Goal: Information Seeking & Learning: Check status

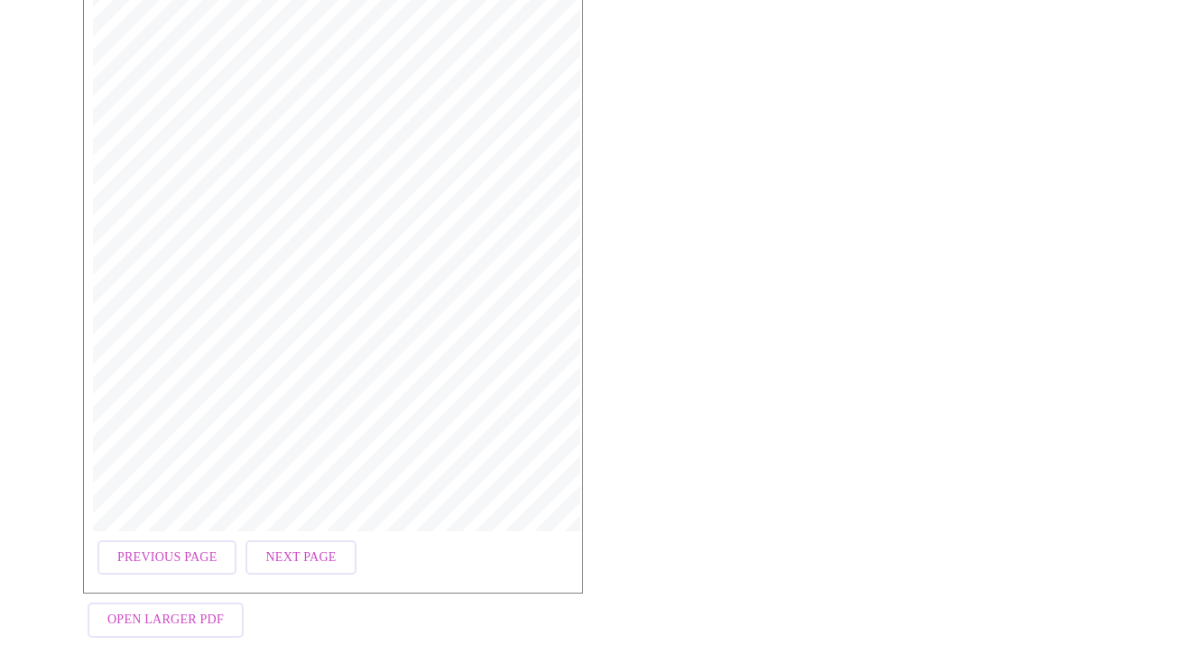
scroll to position [299, 0]
click at [128, 552] on span "Previous Page" at bounding box center [166, 563] width 99 height 23
click at [198, 552] on span "Previous Page" at bounding box center [166, 563] width 99 height 23
click at [144, 552] on span "Next Page" at bounding box center [152, 563] width 70 height 23
click at [298, 552] on span "Next Page" at bounding box center [300, 563] width 70 height 23
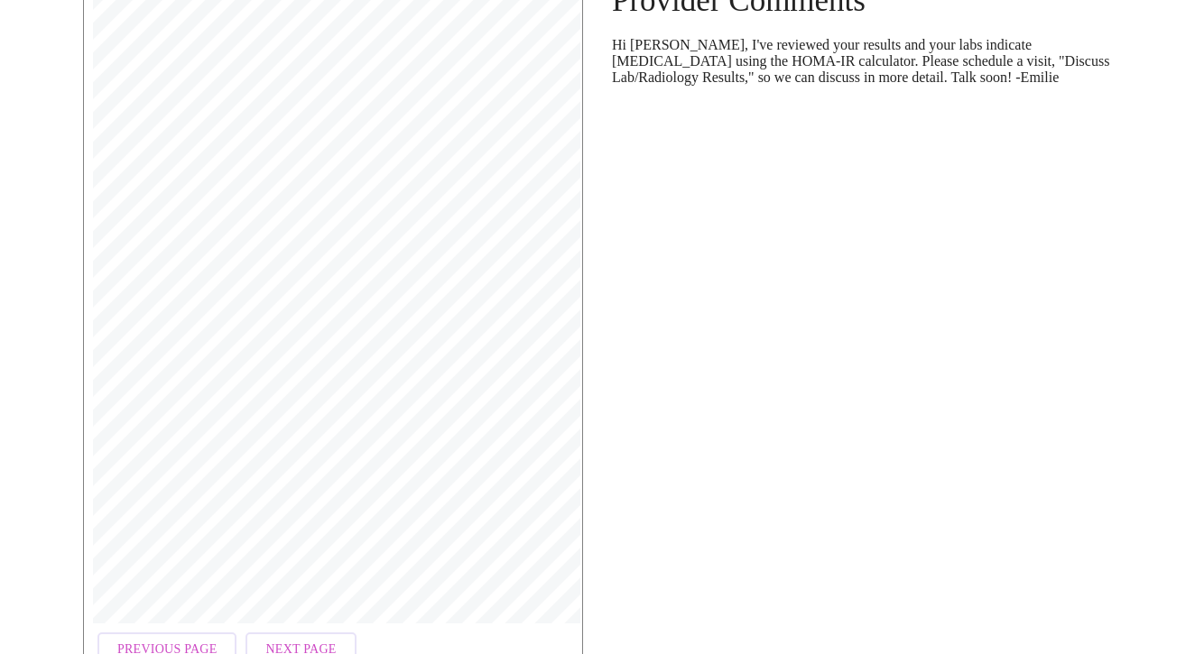
scroll to position [216, 0]
click at [180, 628] on button "Previous Page" at bounding box center [166, 645] width 139 height 35
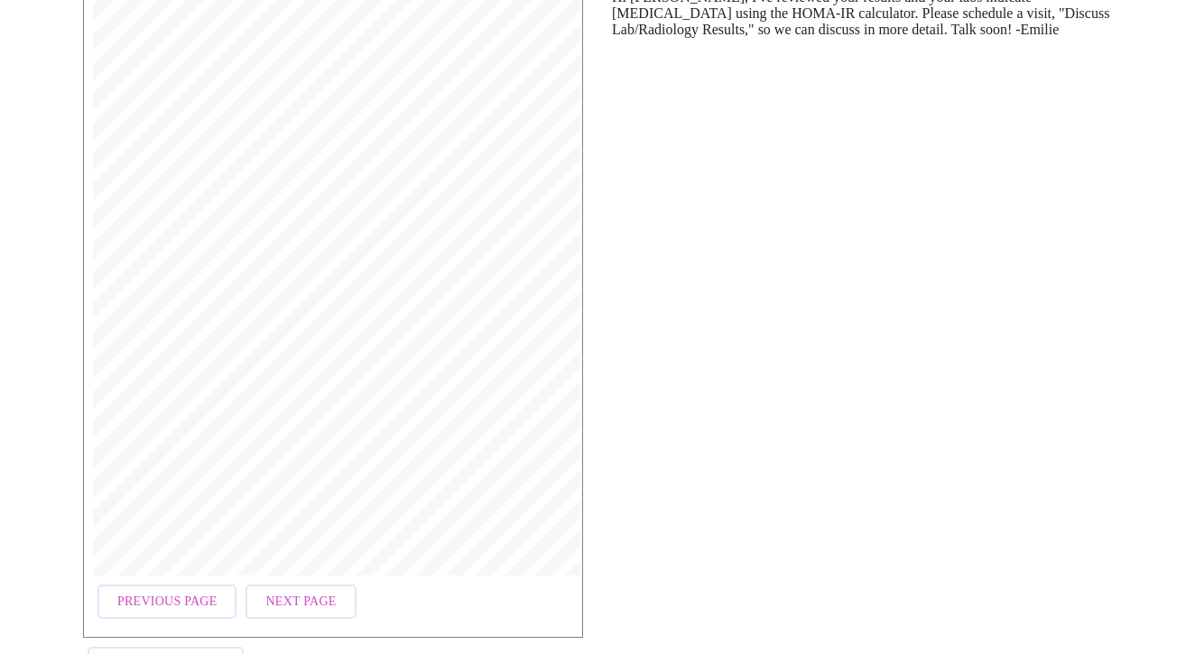
scroll to position [260, 0]
click at [278, 590] on span "Next Page" at bounding box center [300, 601] width 70 height 23
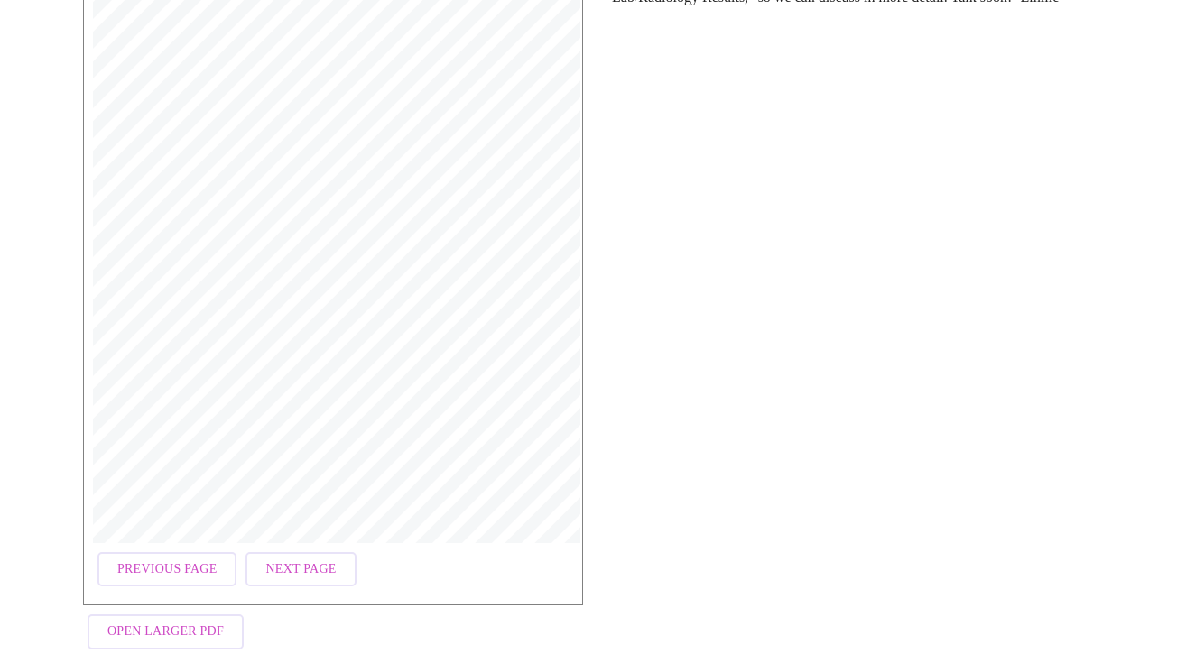
scroll to position [299, 0]
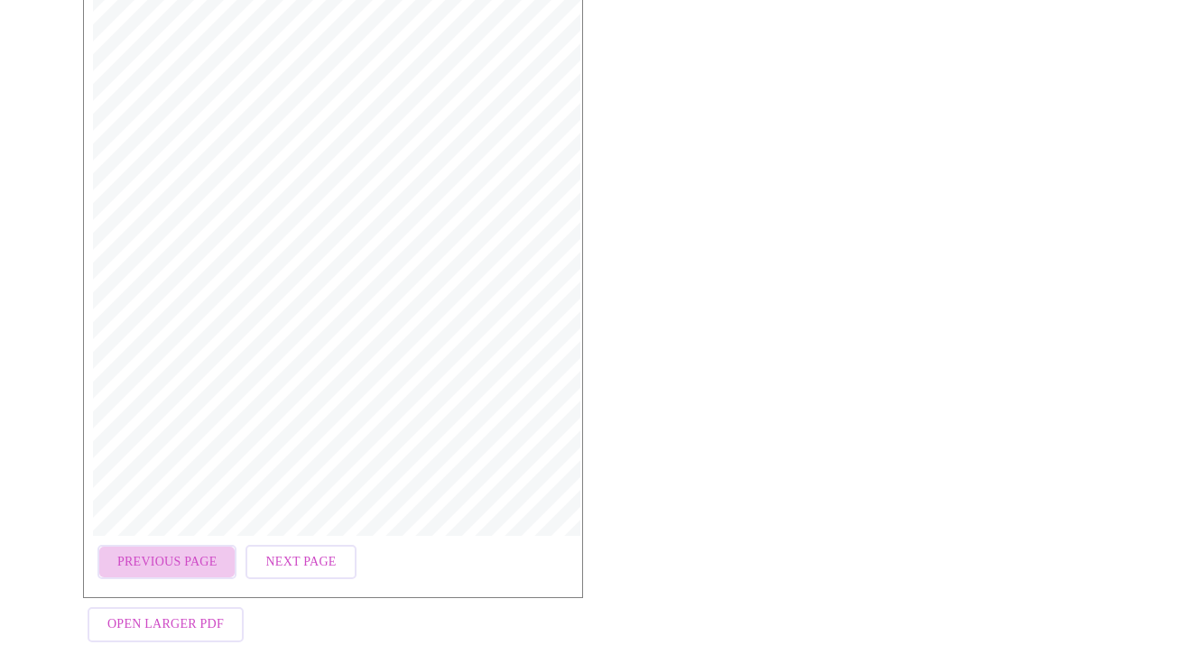
click at [182, 552] on span "Previous Page" at bounding box center [166, 563] width 99 height 23
click at [166, 552] on span "Previous Page" at bounding box center [166, 563] width 99 height 23
